Goal: Navigation & Orientation: Find specific page/section

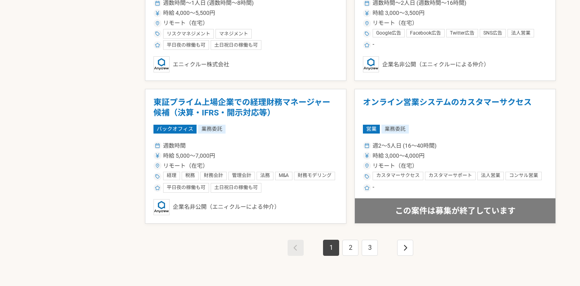
scroll to position [1395, 0]
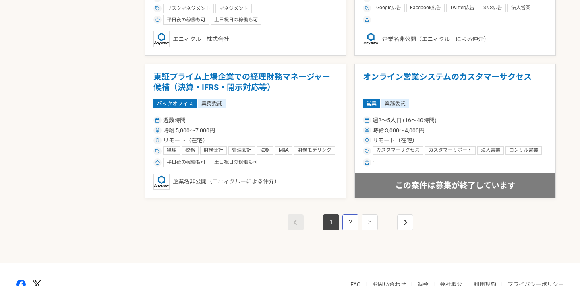
click at [348, 221] on link "2" at bounding box center [350, 223] width 16 height 16
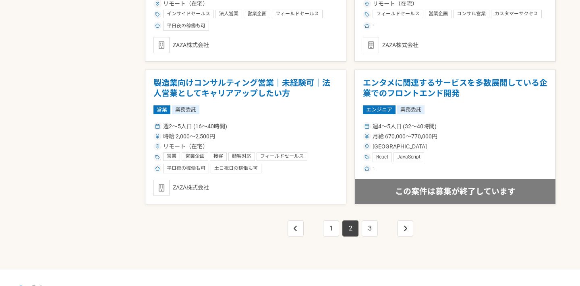
scroll to position [1441, 0]
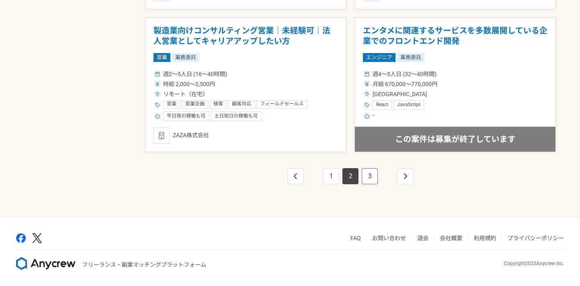
click at [367, 179] on link "3" at bounding box center [370, 176] width 16 height 16
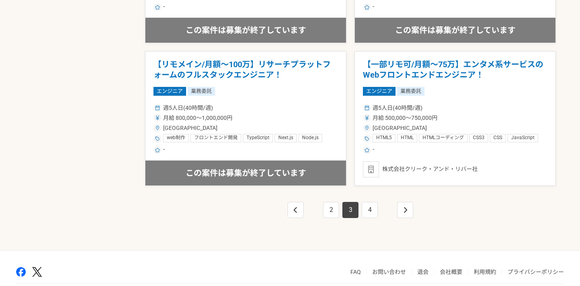
scroll to position [1441, 0]
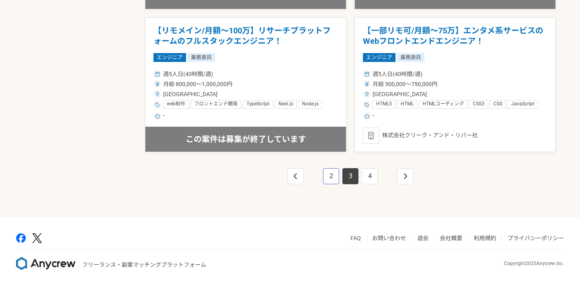
click at [335, 178] on link "2" at bounding box center [331, 176] width 16 height 16
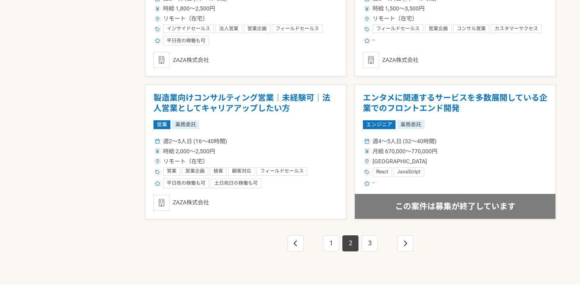
scroll to position [1441, 0]
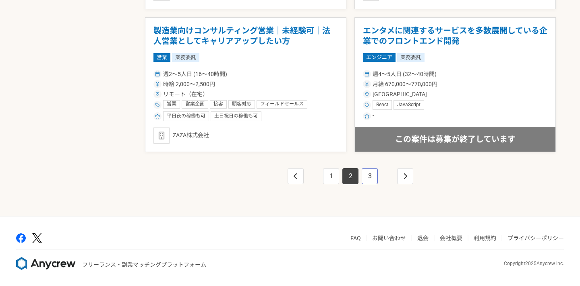
click at [366, 179] on link "3" at bounding box center [370, 176] width 16 height 16
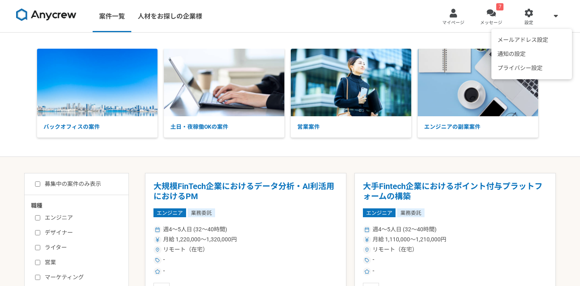
click at [554, 19] on span at bounding box center [556, 16] width 10 height 10
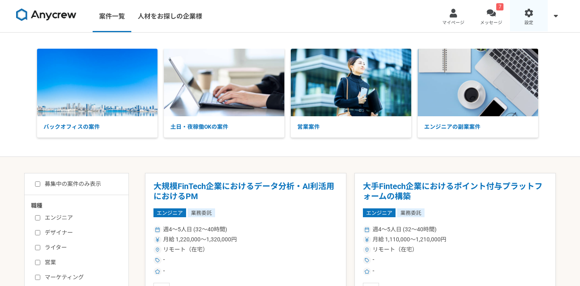
click at [531, 17] on div at bounding box center [528, 12] width 9 height 9
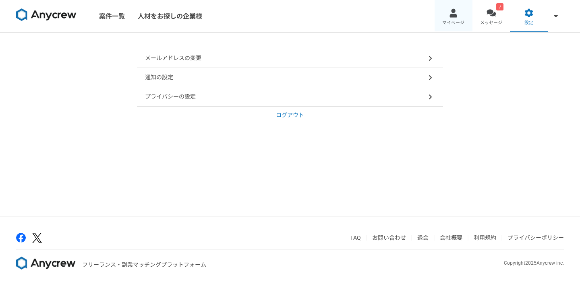
click at [458, 14] on link "マイページ" at bounding box center [454, 16] width 38 height 32
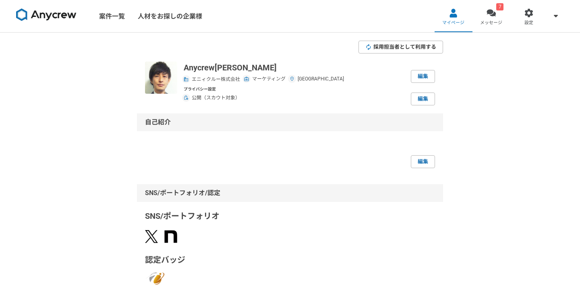
click at [420, 45] on span "採用担当者として利用する" at bounding box center [404, 47] width 63 height 8
